Goal: Task Accomplishment & Management: Manage account settings

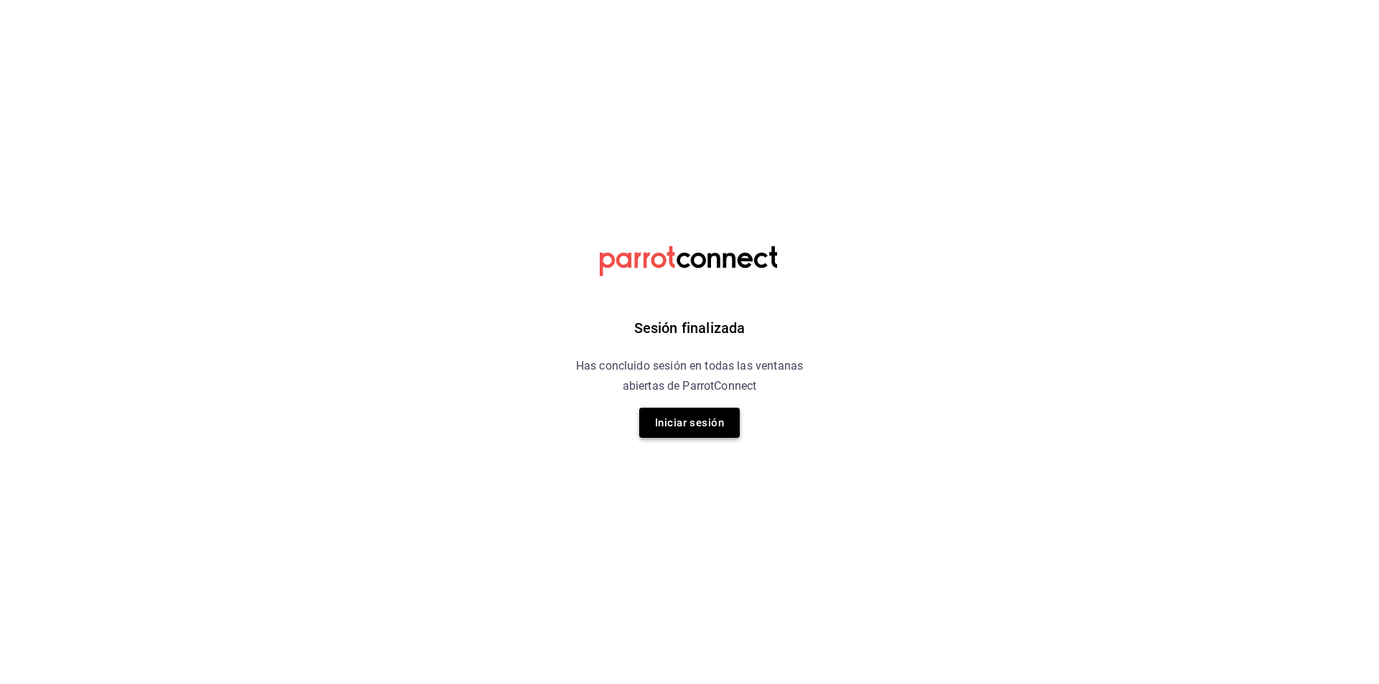
click at [710, 428] on button "Iniciar sesión" at bounding box center [689, 423] width 101 height 30
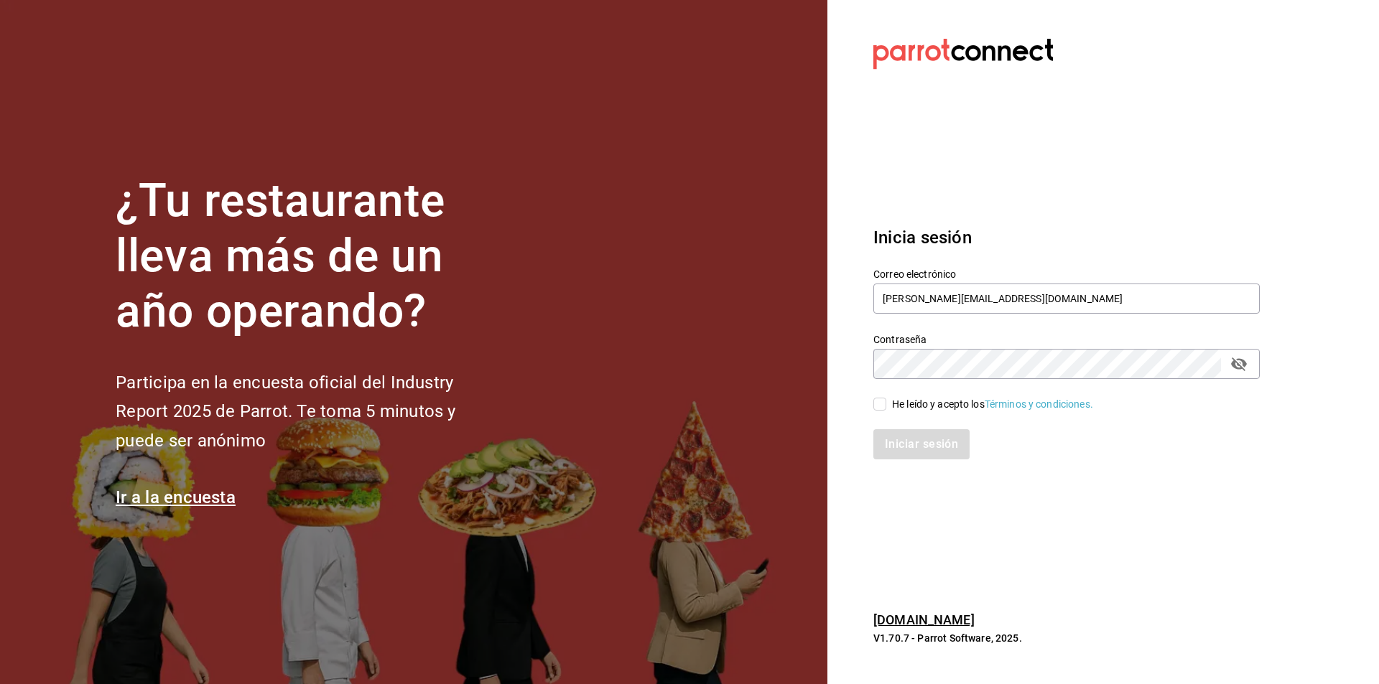
click at [869, 414] on div "Iniciar sesión" at bounding box center [1058, 435] width 404 height 47
click at [877, 409] on input "He leído y acepto los Términos y condiciones." at bounding box center [879, 404] width 13 height 13
checkbox input "true"
click at [908, 448] on button "Iniciar sesión" at bounding box center [922, 444] width 98 height 30
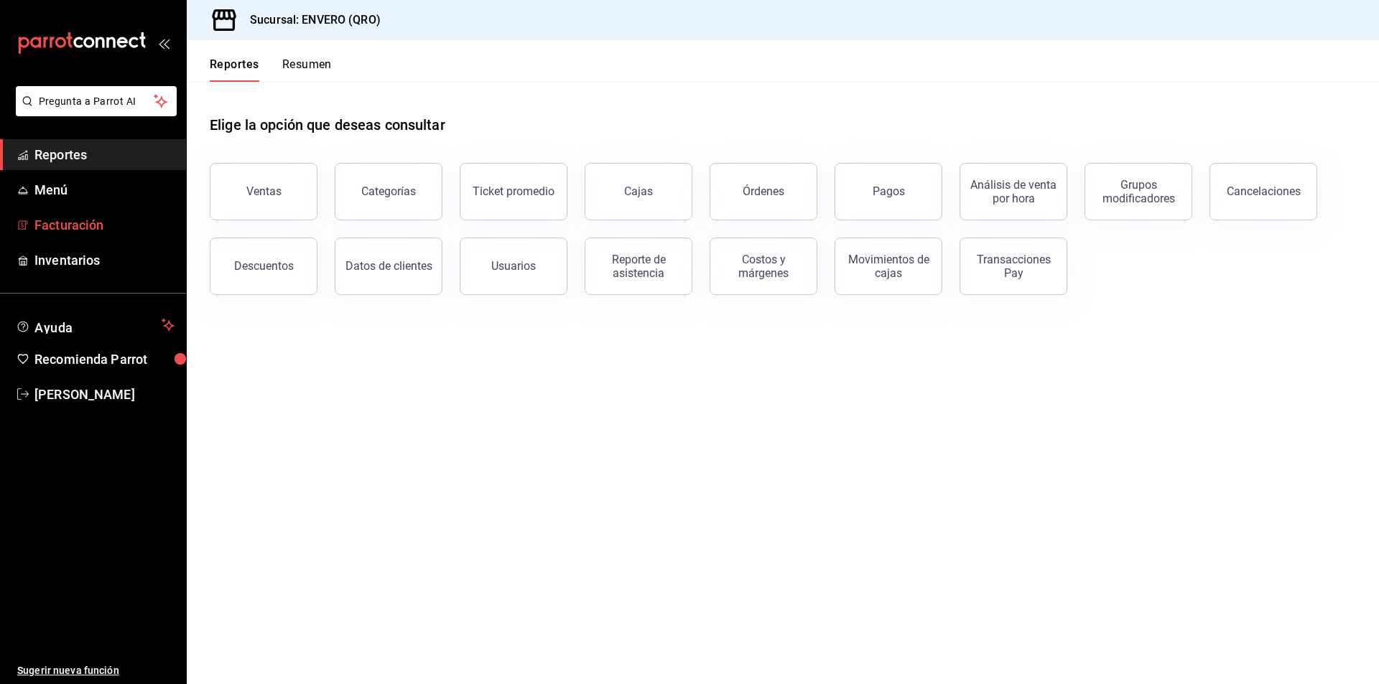
click at [54, 226] on span "Facturación" at bounding box center [104, 224] width 140 height 19
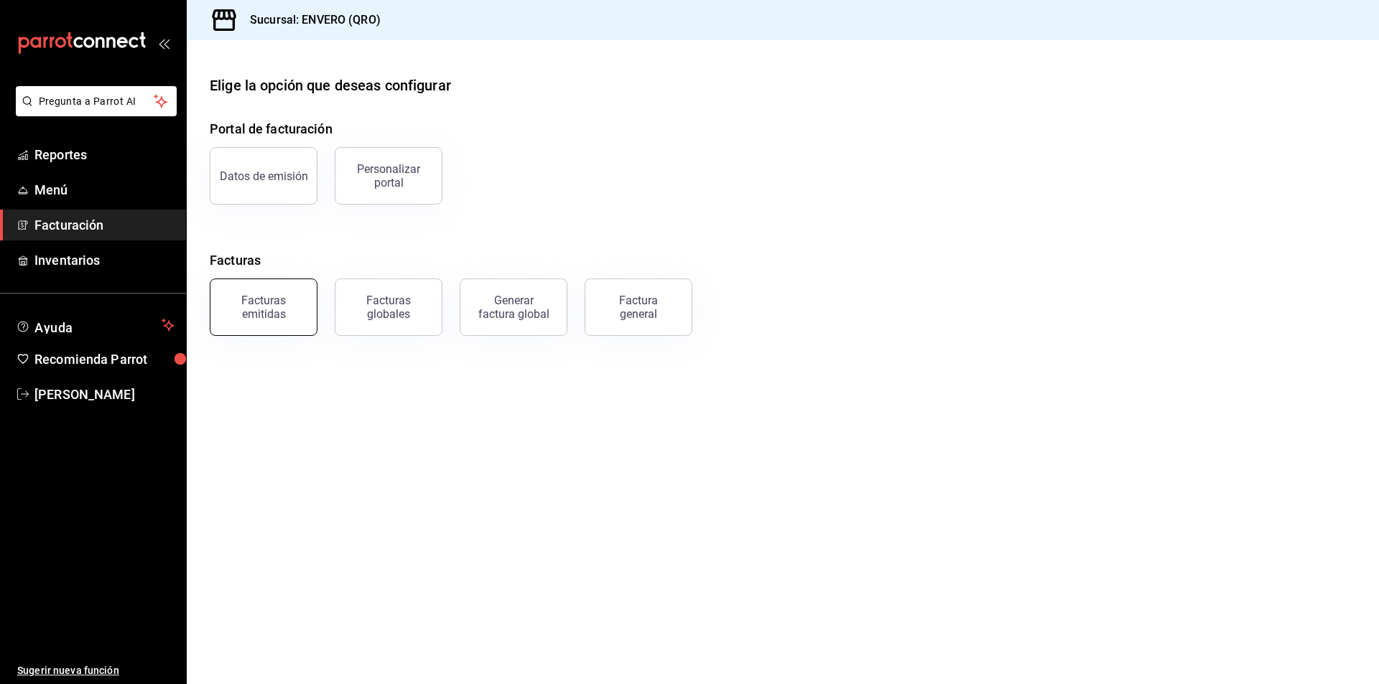
click at [299, 320] on button "Facturas emitidas" at bounding box center [264, 307] width 108 height 57
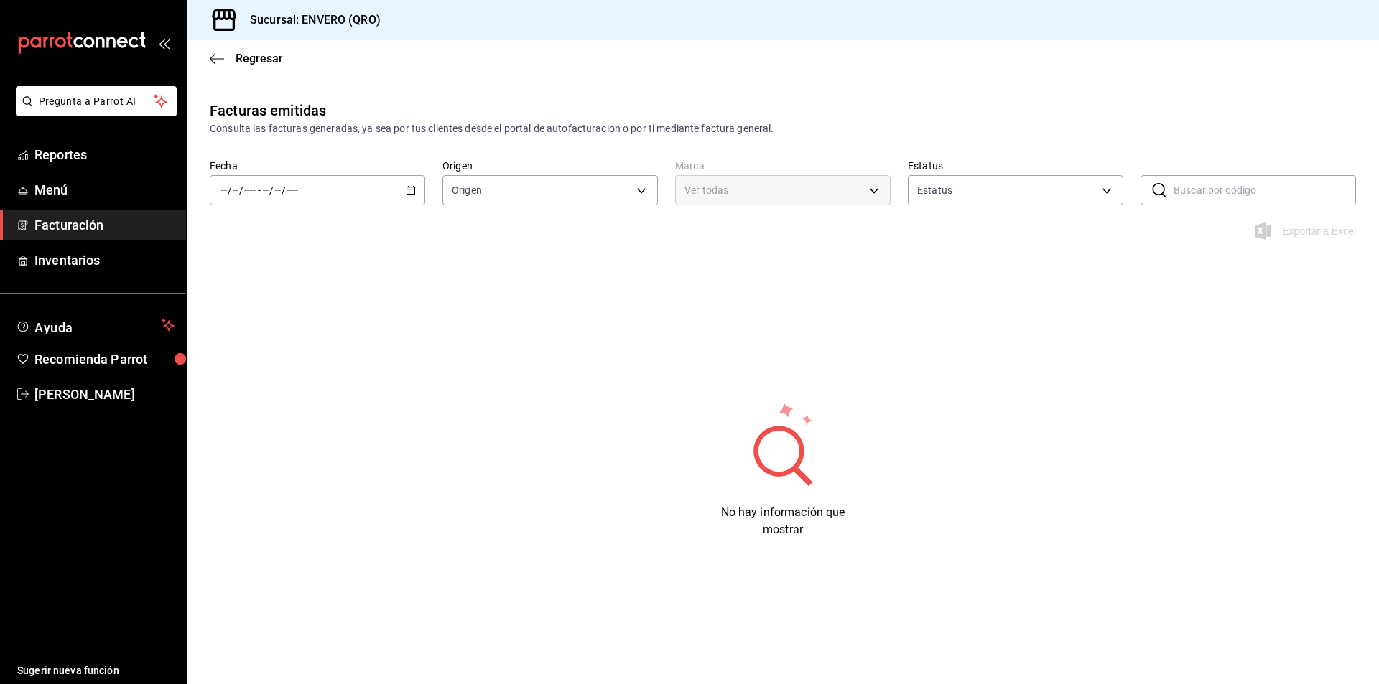
type input "ORDER_INVOICE,GENERAL_INVOICE"
type input "ACTIVE,PENDING_CANCELLATION,CANCELLED,PRE_CANCELLED"
type input "77704a34-0683-4cbb-b40a-bda73e868864,159ee66d-dcce-4c4f-b837-83b83eda05ec"
click at [272, 322] on li "Mes actual" at bounding box center [277, 331] width 134 height 32
